Goal: Navigation & Orientation: Find specific page/section

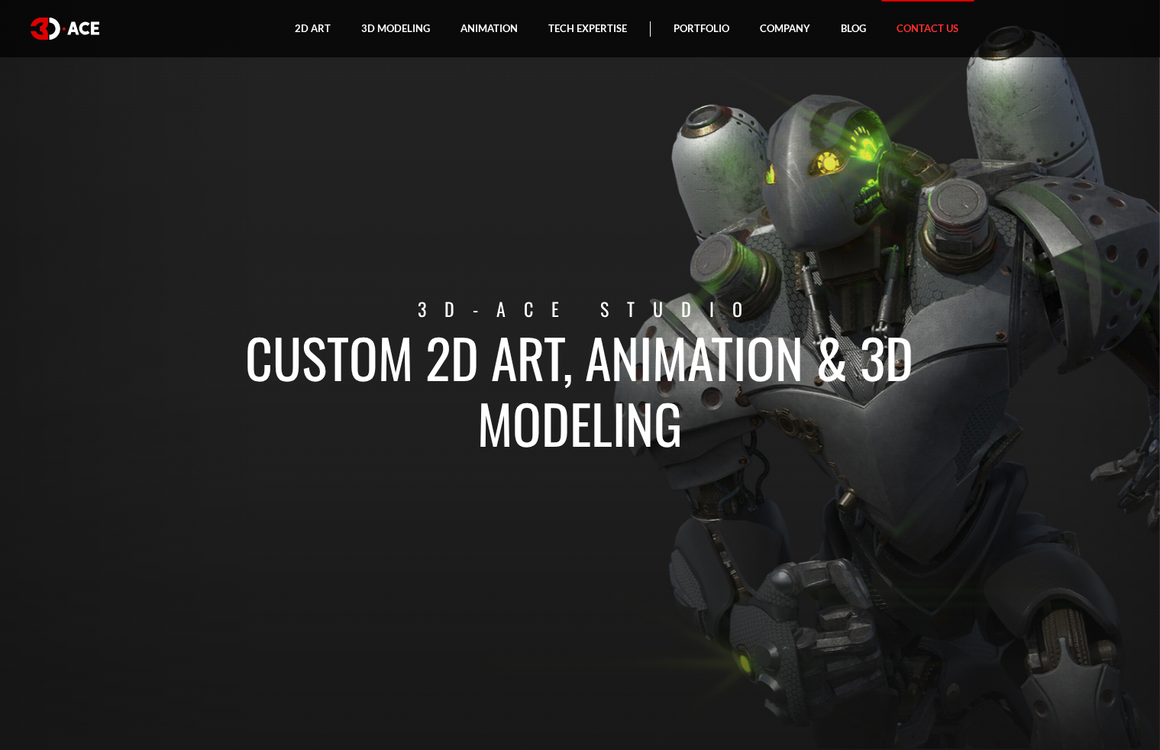
click at [926, 21] on link "Contact Us" at bounding box center [927, 28] width 92 height 57
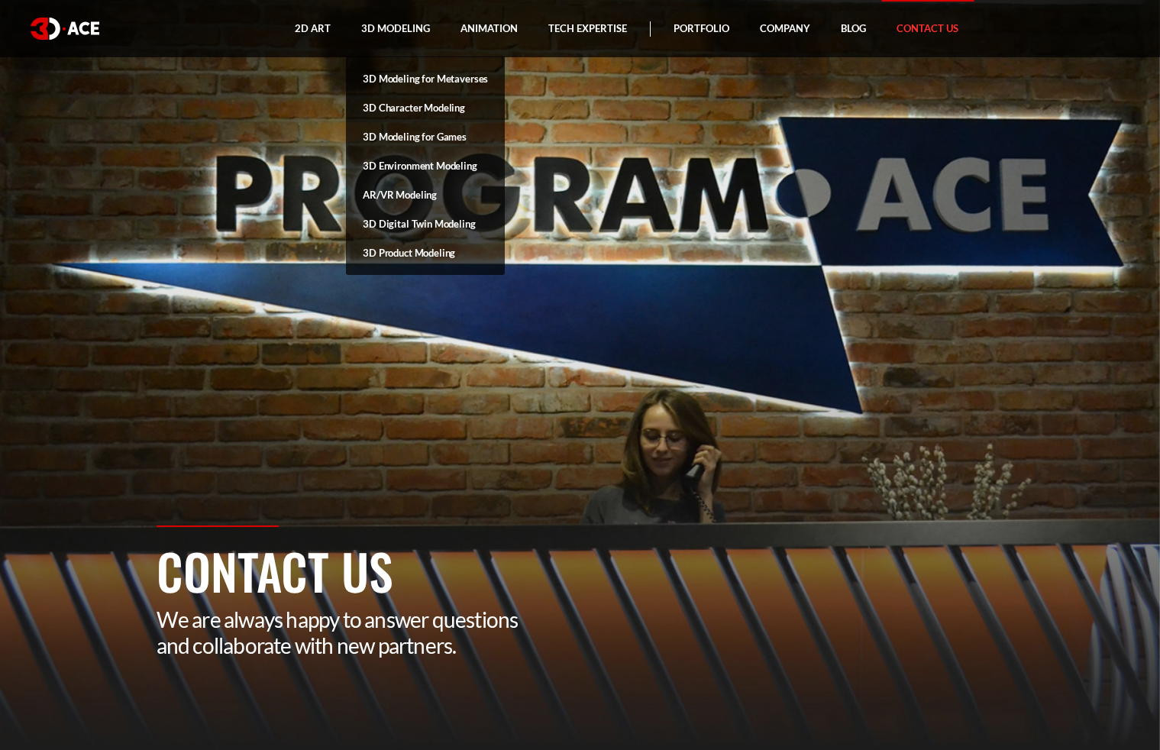
click at [389, 100] on link "3D Character Modeling" at bounding box center [425, 107] width 159 height 29
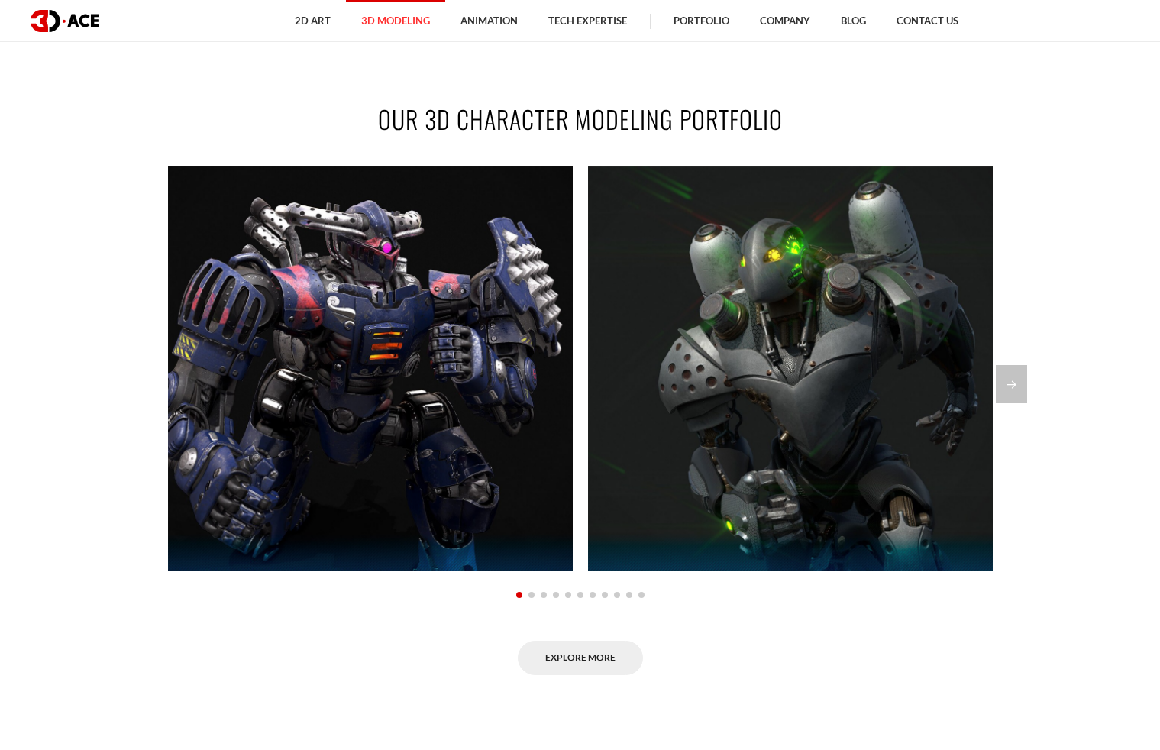
scroll to position [1225, 0]
click at [1008, 378] on div "Next slide" at bounding box center [1011, 383] width 31 height 38
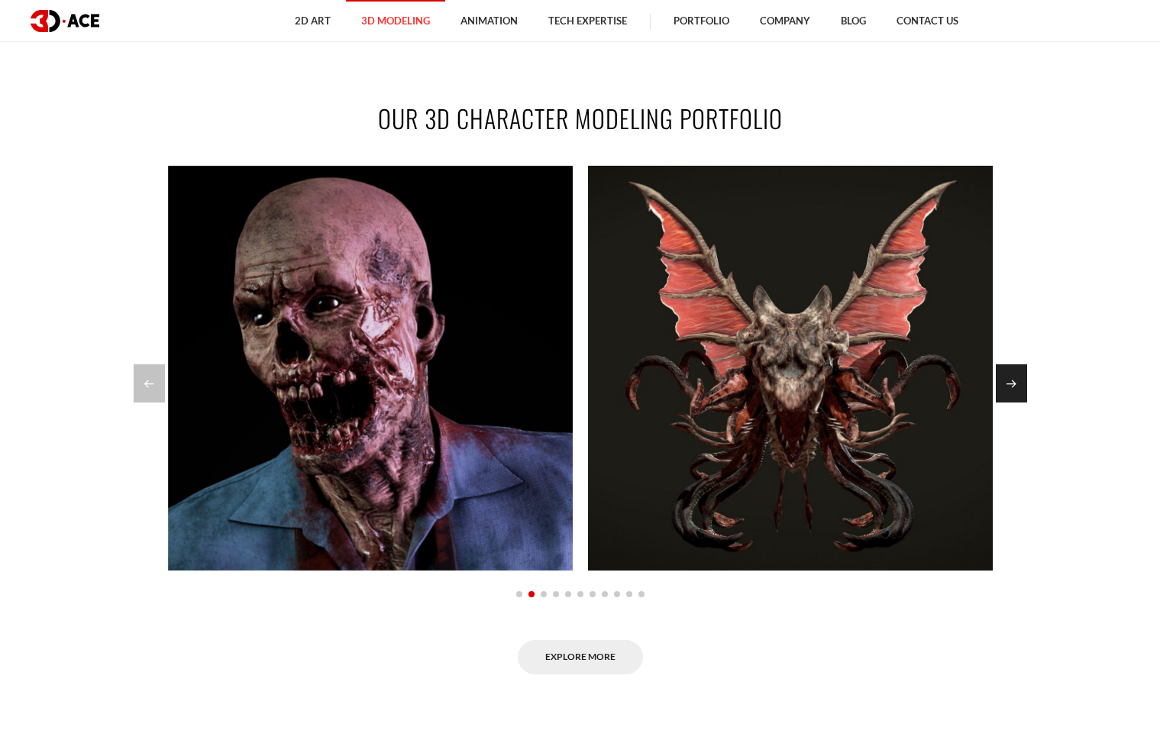
click at [1008, 378] on div "Next slide" at bounding box center [1011, 383] width 31 height 38
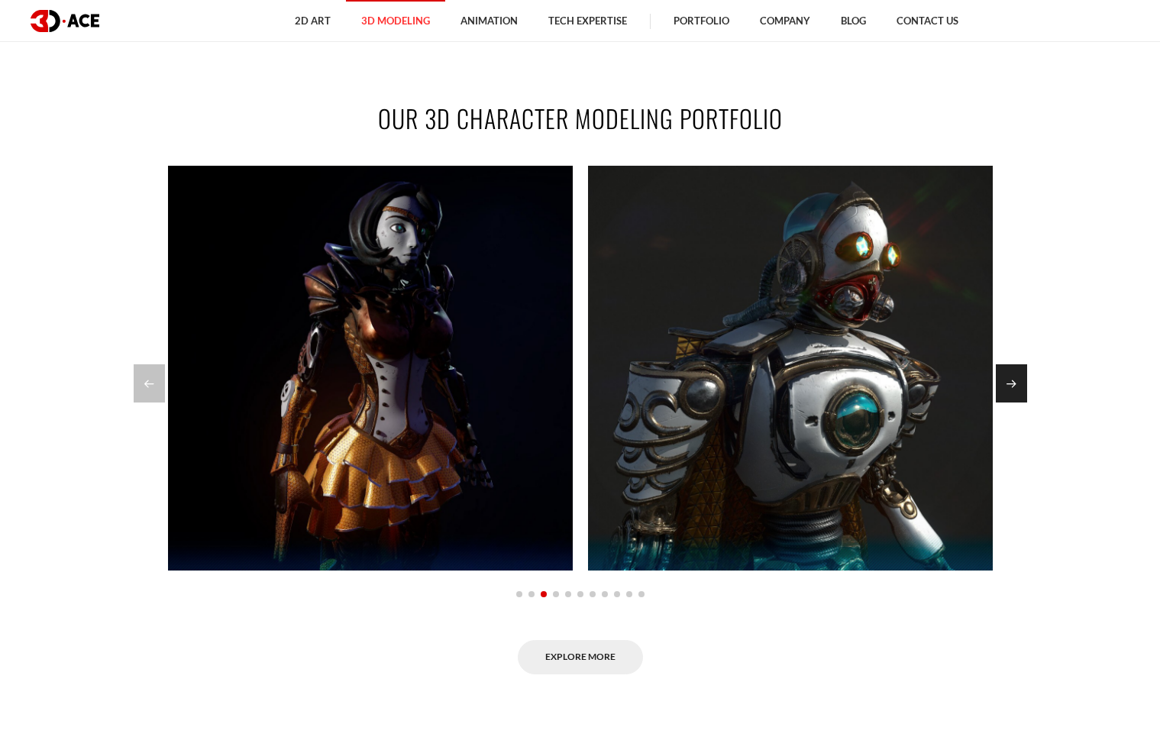
click at [1008, 377] on div "Next slide" at bounding box center [1011, 383] width 31 height 38
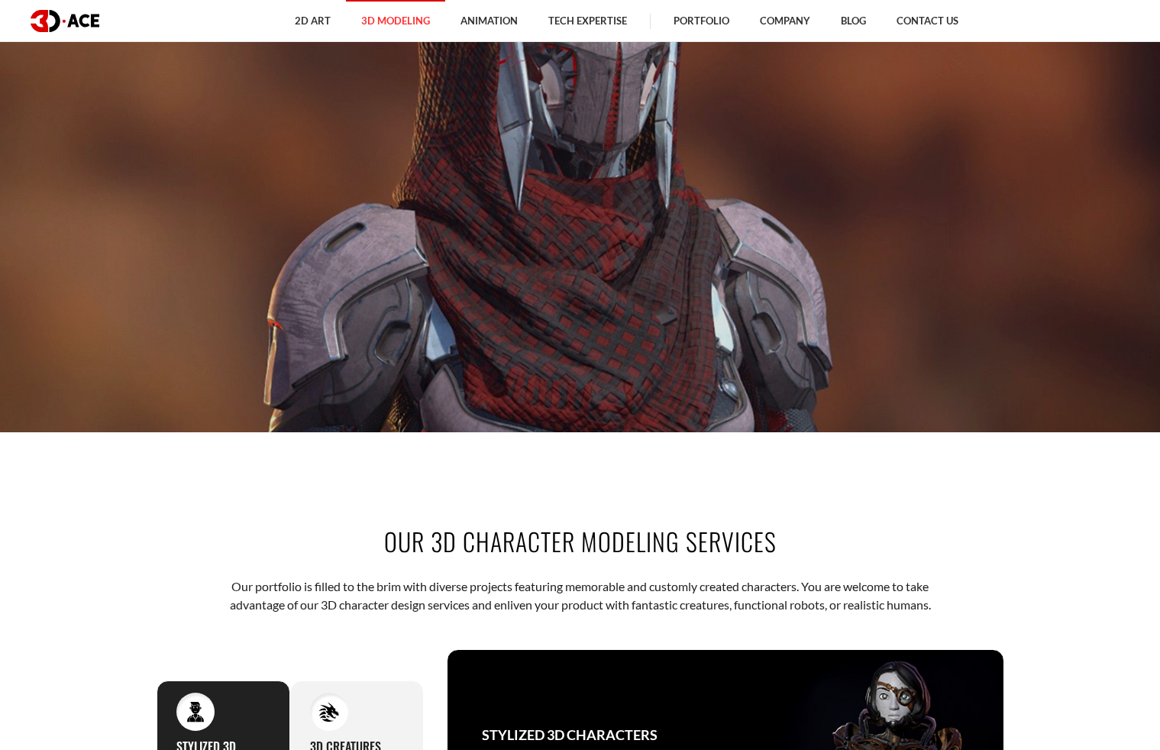
scroll to position [72, 0]
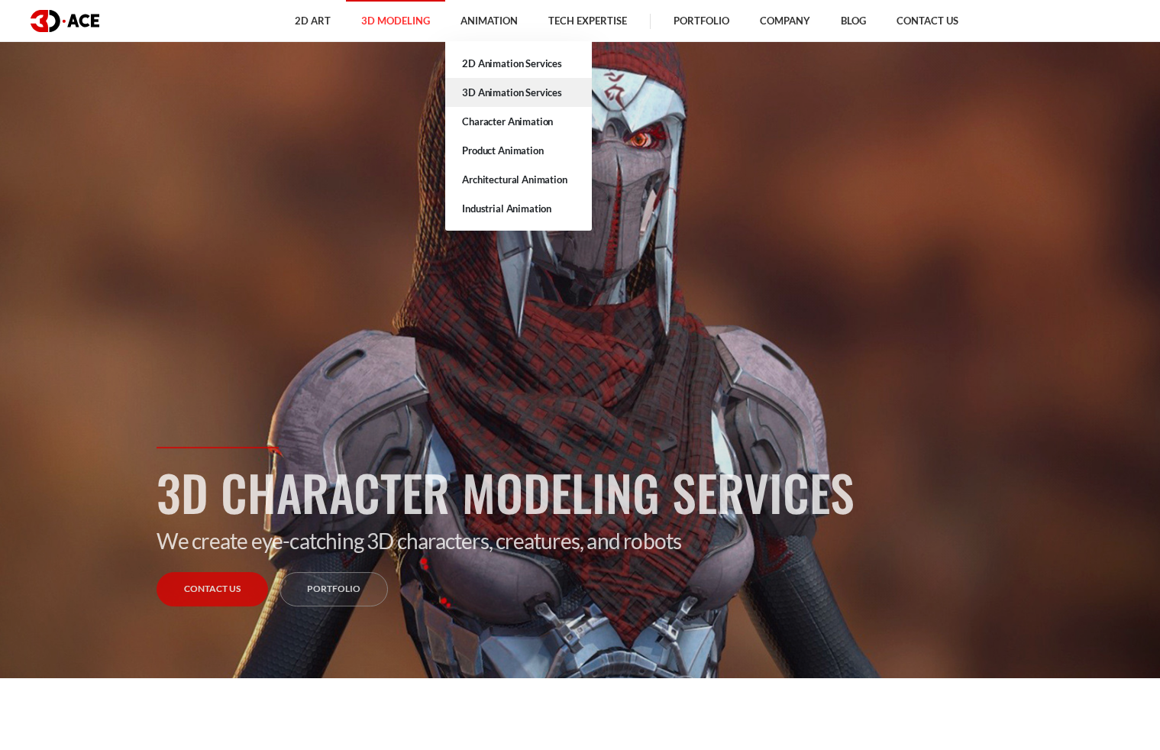
click at [496, 89] on link "3D Animation Services" at bounding box center [518, 92] width 147 height 29
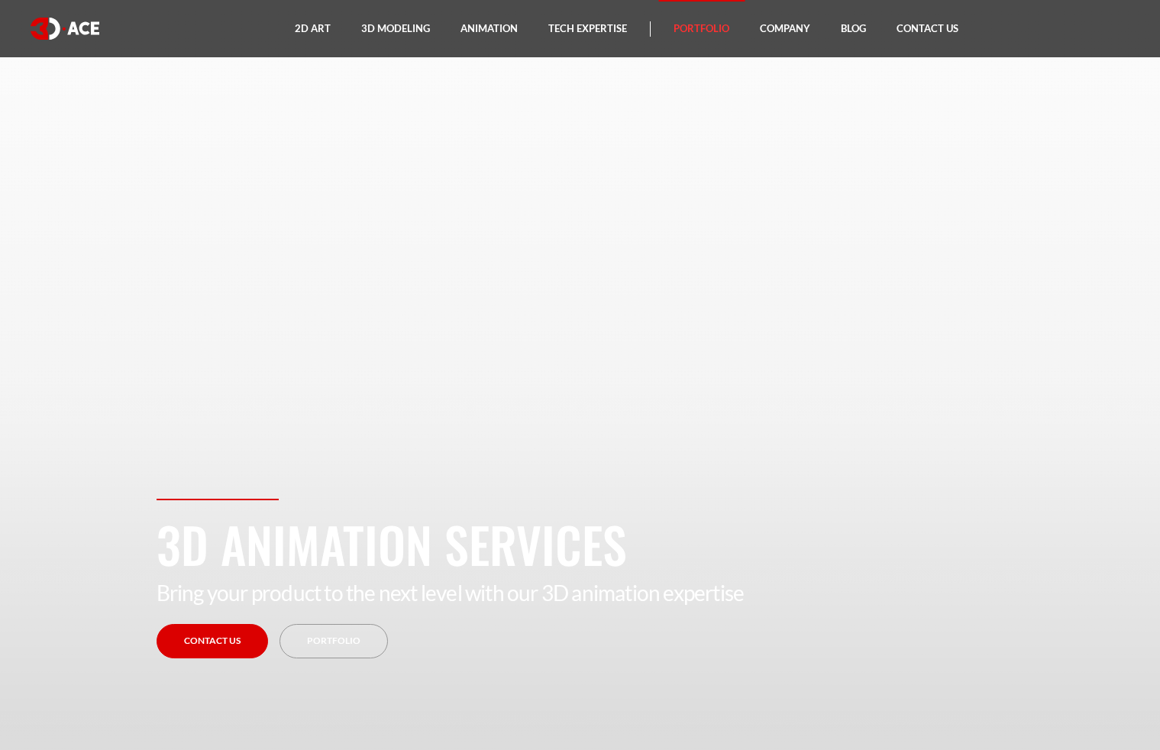
click at [680, 24] on link "Portfolio" at bounding box center [701, 28] width 86 height 57
